Goal: Check status

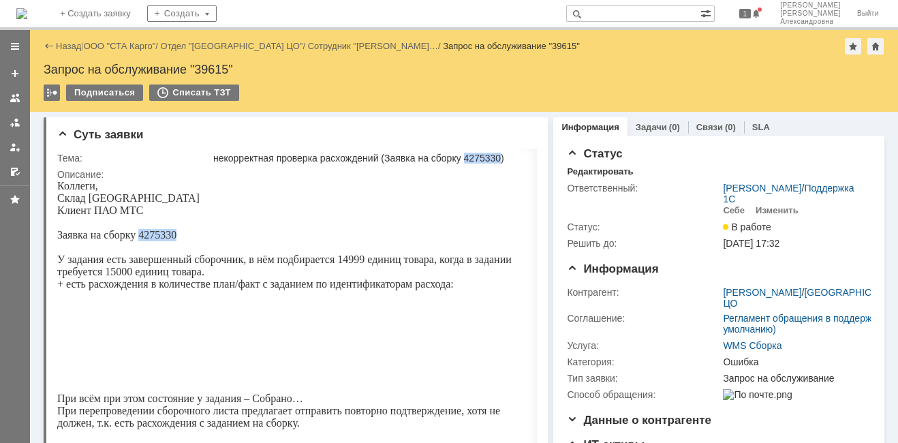
click at [149, 239] on span "Заявка на сборку 4275330" at bounding box center [116, 235] width 119 height 12
click at [489, 155] on div "некорректная проверка расхождений (Заявка на сборку 4275330)" at bounding box center [372, 158] width 318 height 11
click at [157, 237] on span "Заявка на сборку 4275330" at bounding box center [116, 235] width 119 height 12
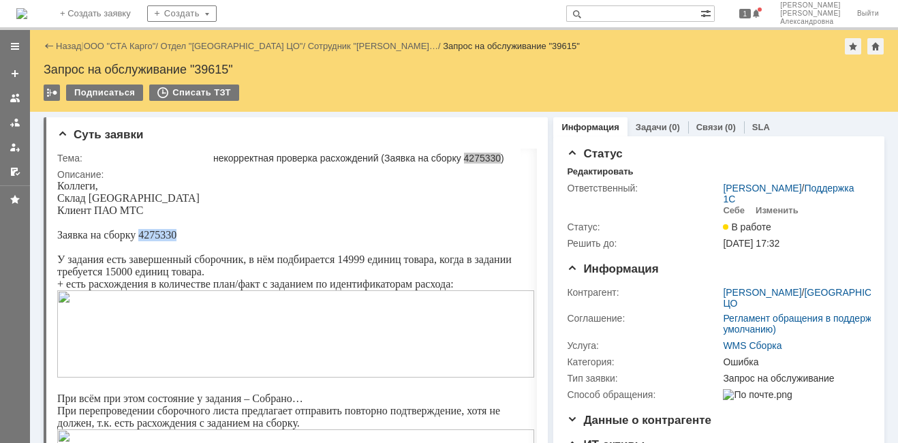
click at [157, 237] on span "Заявка на сборку 4275330" at bounding box center [116, 235] width 119 height 12
click at [164, 238] on span "Заявка на сборку 4275330" at bounding box center [116, 235] width 119 height 12
click at [162, 238] on span "Заявка на сборку 4275330" at bounding box center [116, 235] width 119 height 12
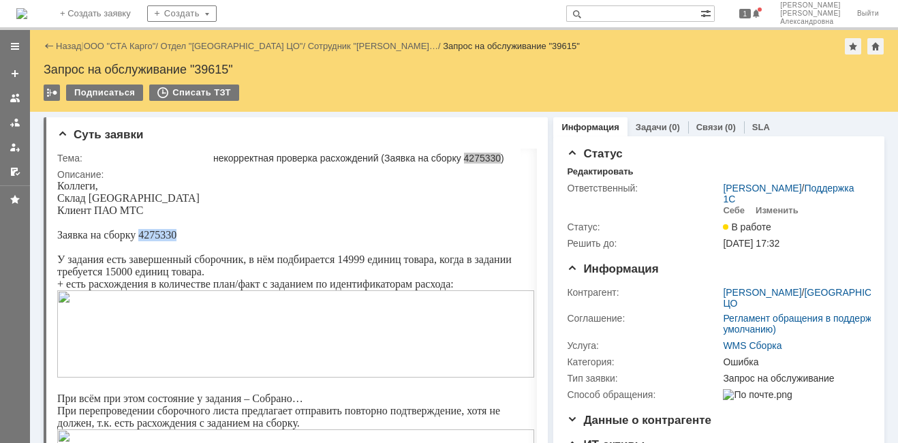
click at [167, 239] on span "Заявка на сборку 4275330" at bounding box center [116, 235] width 119 height 12
